Goal: Use online tool/utility: Utilize a website feature to perform a specific function

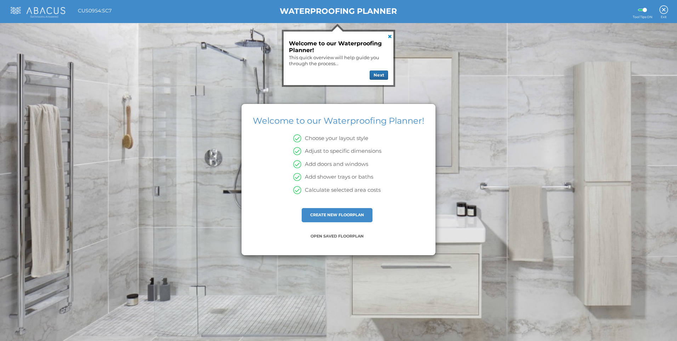
click at [389, 38] on link at bounding box center [389, 36] width 9 height 9
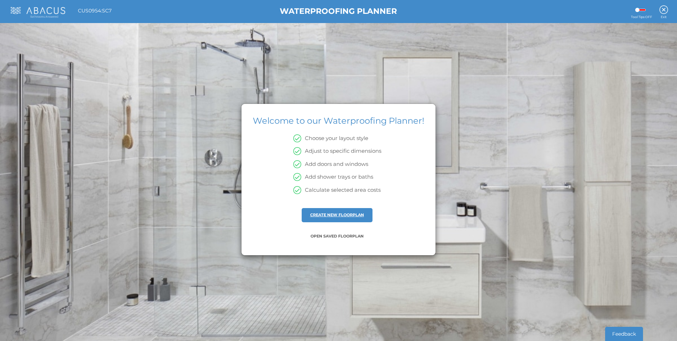
click at [341, 215] on link "CREATE NEW FLOORPLAN" at bounding box center [337, 214] width 54 height 5
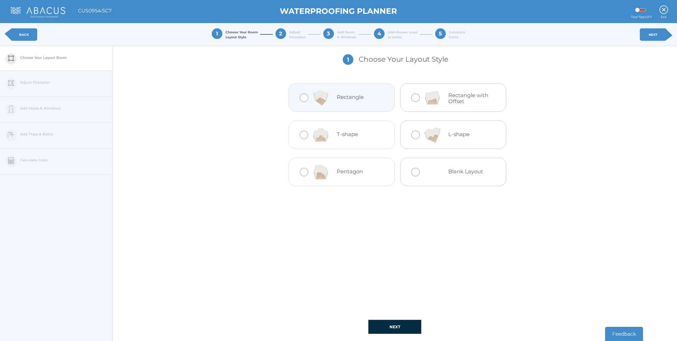
click at [324, 100] on img at bounding box center [320, 97] width 21 height 21
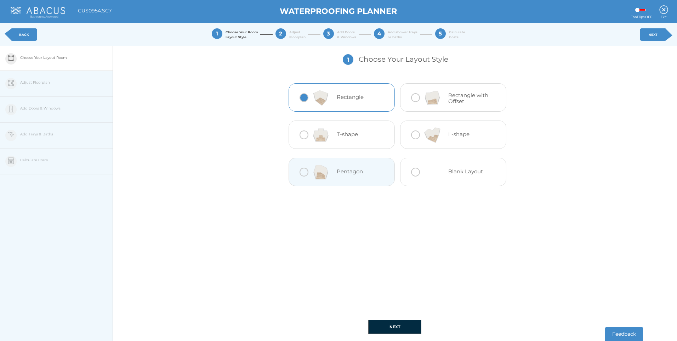
click at [396, 328] on button "NEXT" at bounding box center [394, 326] width 53 height 14
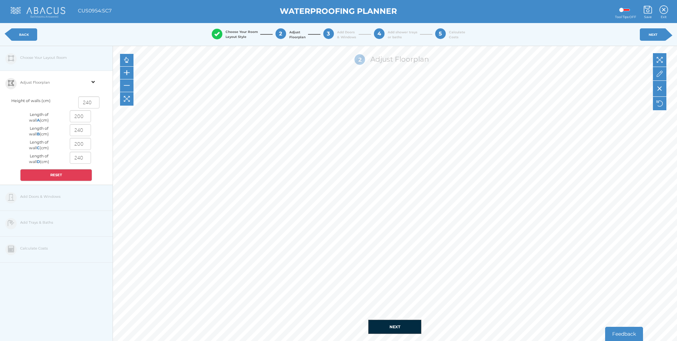
click at [385, 324] on button "NEXT" at bounding box center [394, 326] width 53 height 14
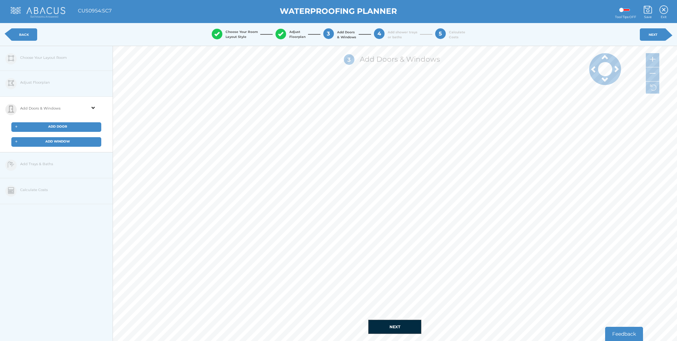
click at [89, 107] on div at bounding box center [93, 110] width 11 height 26
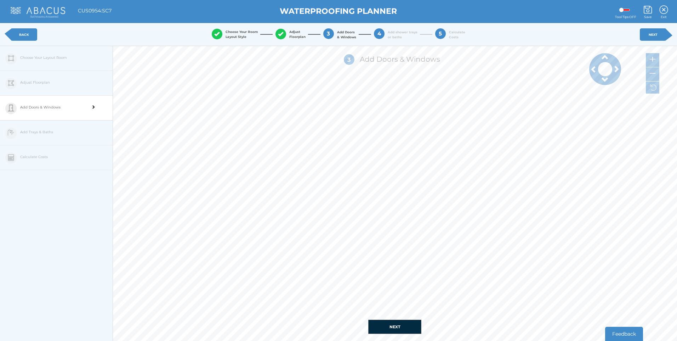
click at [410, 327] on button "NEXT" at bounding box center [394, 326] width 53 height 14
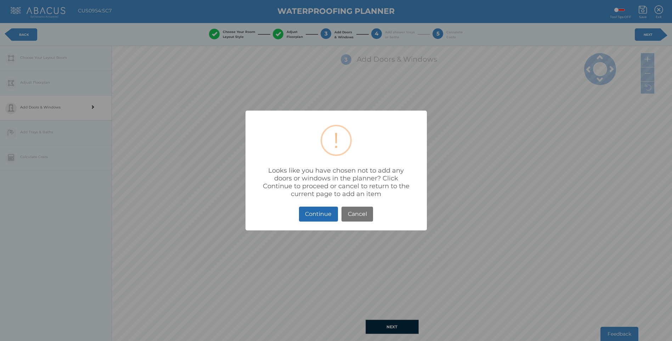
click at [323, 222] on button "Continue" at bounding box center [318, 213] width 39 height 15
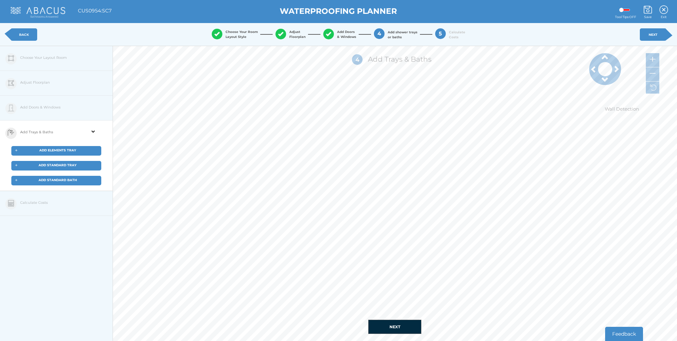
click at [395, 325] on button "NEXT" at bounding box center [394, 326] width 53 height 14
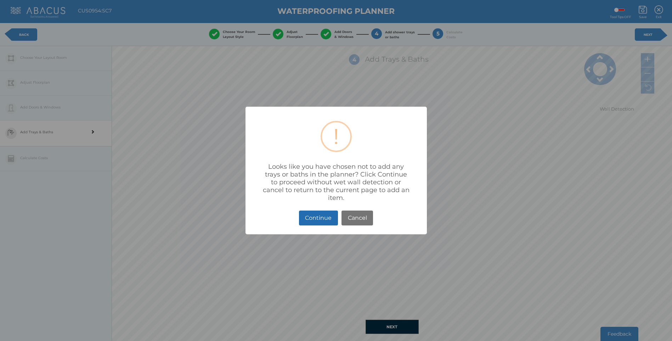
click at [316, 226] on button "Continue" at bounding box center [318, 217] width 39 height 15
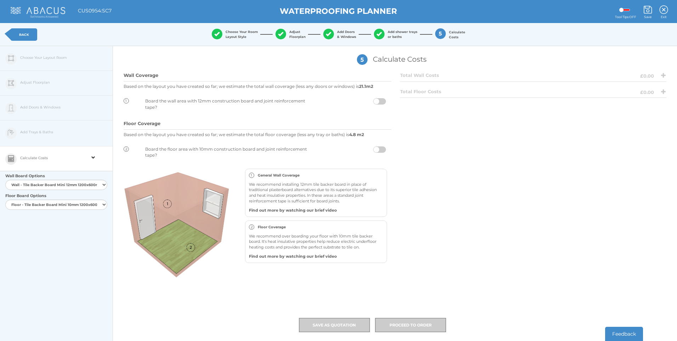
click at [374, 148] on span at bounding box center [379, 149] width 13 height 6
click at [386, 148] on input "checkbox" at bounding box center [386, 148] width 0 height 0
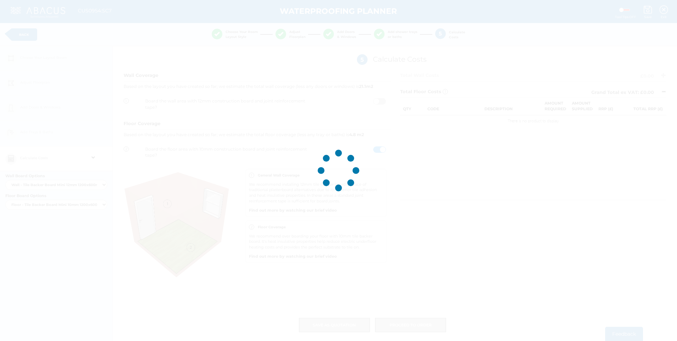
click at [376, 149] on div at bounding box center [338, 170] width 677 height 341
